Goal: Task Accomplishment & Management: Manage account settings

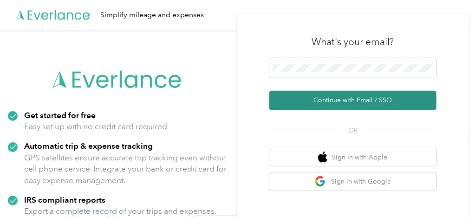
click at [328, 98] on button "Continue with Email / SSO" at bounding box center [352, 100] width 167 height 19
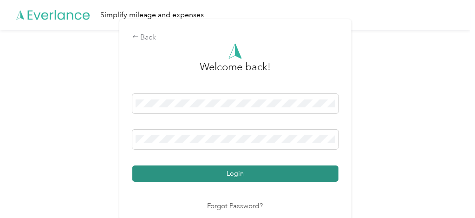
click at [242, 169] on button "Login" at bounding box center [235, 173] width 206 height 16
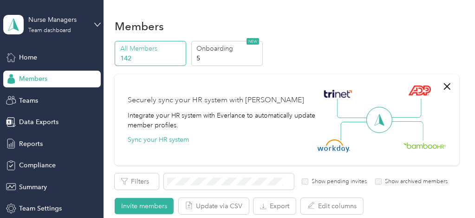
click at [295, 50] on div "All Members 142 Onboarding 5 NEW" at bounding box center [287, 54] width 344 height 26
click at [26, 145] on span "Reports" at bounding box center [31, 144] width 24 height 10
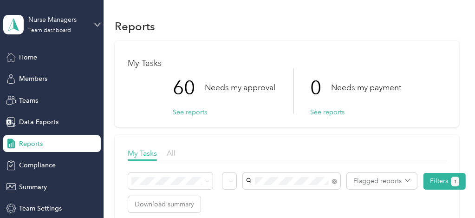
click at [265, 195] on span "[PERSON_NAME]" at bounding box center [276, 198] width 52 height 8
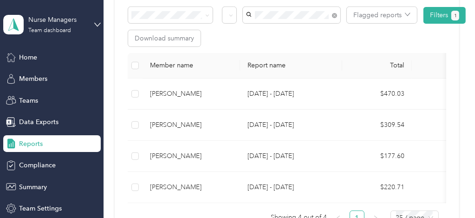
scroll to position [165, 0]
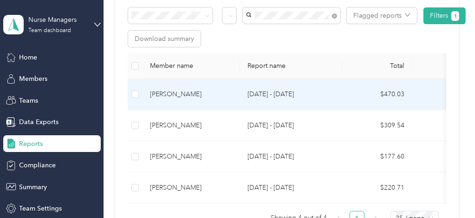
click at [253, 92] on p "[DATE] - [DATE]" at bounding box center [290, 94] width 87 height 10
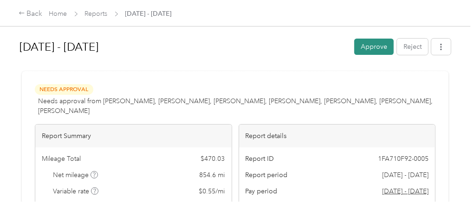
click at [380, 45] on button "Approve" at bounding box center [373, 47] width 39 height 16
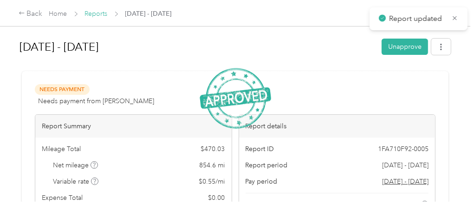
click at [97, 14] on link "Reports" at bounding box center [96, 14] width 23 height 8
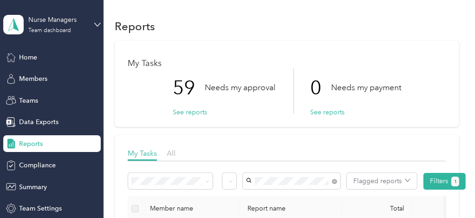
click at [300, 196] on div "[PERSON_NAME]" at bounding box center [292, 193] width 84 height 10
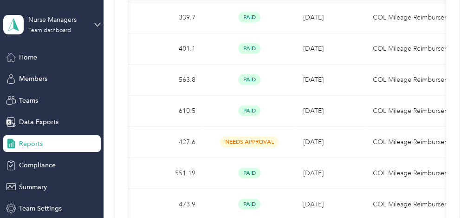
scroll to position [253, 0]
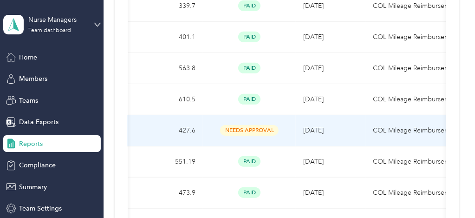
click at [302, 130] on td "[DATE]" at bounding box center [331, 130] width 70 height 31
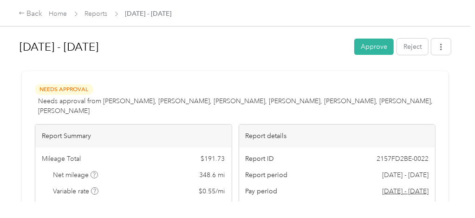
click at [464, 80] on div "[DATE] - [DATE] Approve Reject Needs Approval Needs approval from [PERSON_NAME]…" at bounding box center [235, 100] width 470 height 201
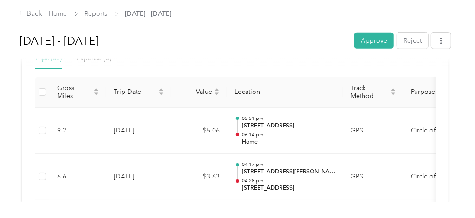
scroll to position [275, 0]
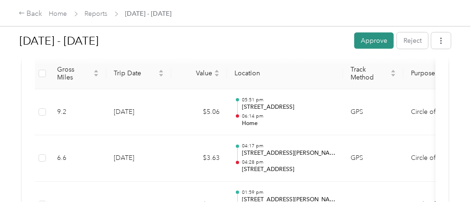
click at [384, 36] on button "Approve" at bounding box center [373, 40] width 39 height 16
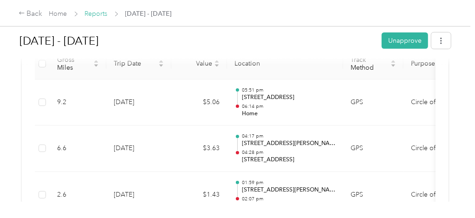
click at [96, 12] on link "Reports" at bounding box center [96, 14] width 23 height 8
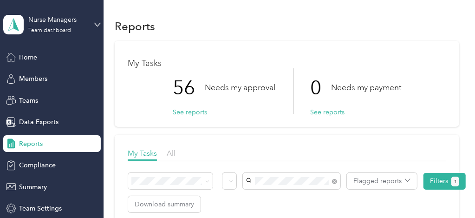
click at [303, 195] on div "[PERSON_NAME]" at bounding box center [292, 195] width 84 height 10
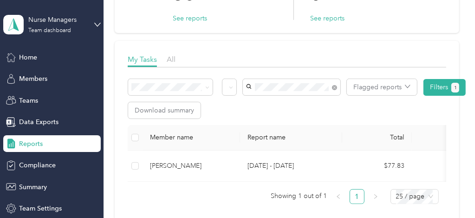
scroll to position [97, 0]
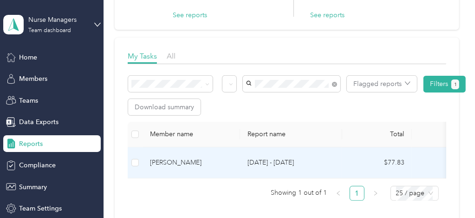
click at [247, 161] on td "[DATE] - [DATE]" at bounding box center [291, 162] width 102 height 31
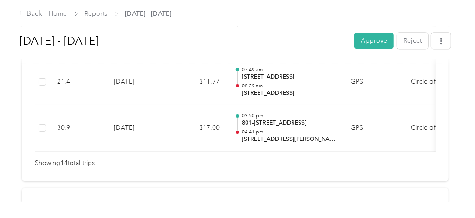
scroll to position [887, 0]
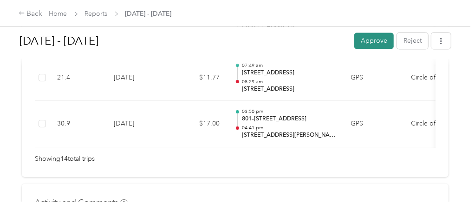
click at [381, 43] on button "Approve" at bounding box center [373, 40] width 39 height 16
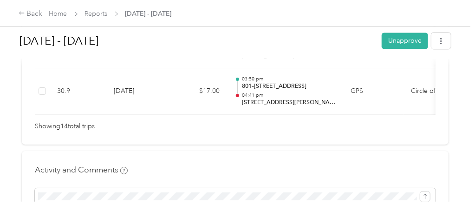
scroll to position [864, 0]
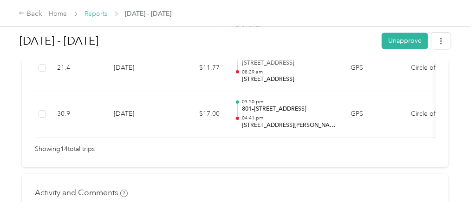
click at [102, 11] on link "Reports" at bounding box center [96, 14] width 23 height 8
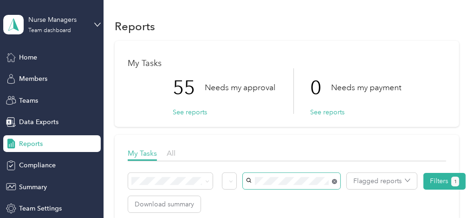
click at [335, 180] on icon at bounding box center [334, 181] width 5 height 5
click at [277, 199] on li "[PERSON_NAME]" at bounding box center [291, 192] width 97 height 16
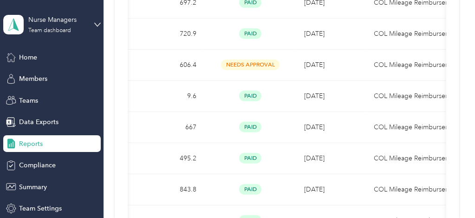
scroll to position [285, 0]
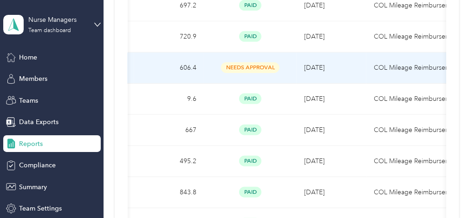
click at [269, 63] on span "needs approval" at bounding box center [250, 67] width 58 height 11
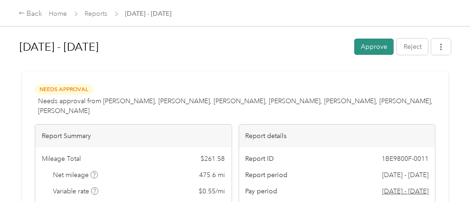
click at [379, 49] on button "Approve" at bounding box center [373, 47] width 39 height 16
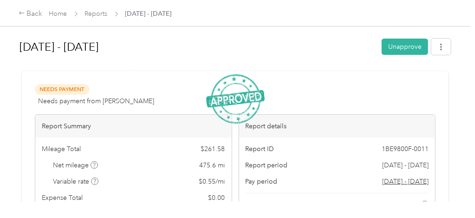
click at [92, 18] on span "Reports" at bounding box center [96, 14] width 23 height 10
click at [92, 13] on link "Reports" at bounding box center [96, 14] width 23 height 8
